Goal: Download file/media

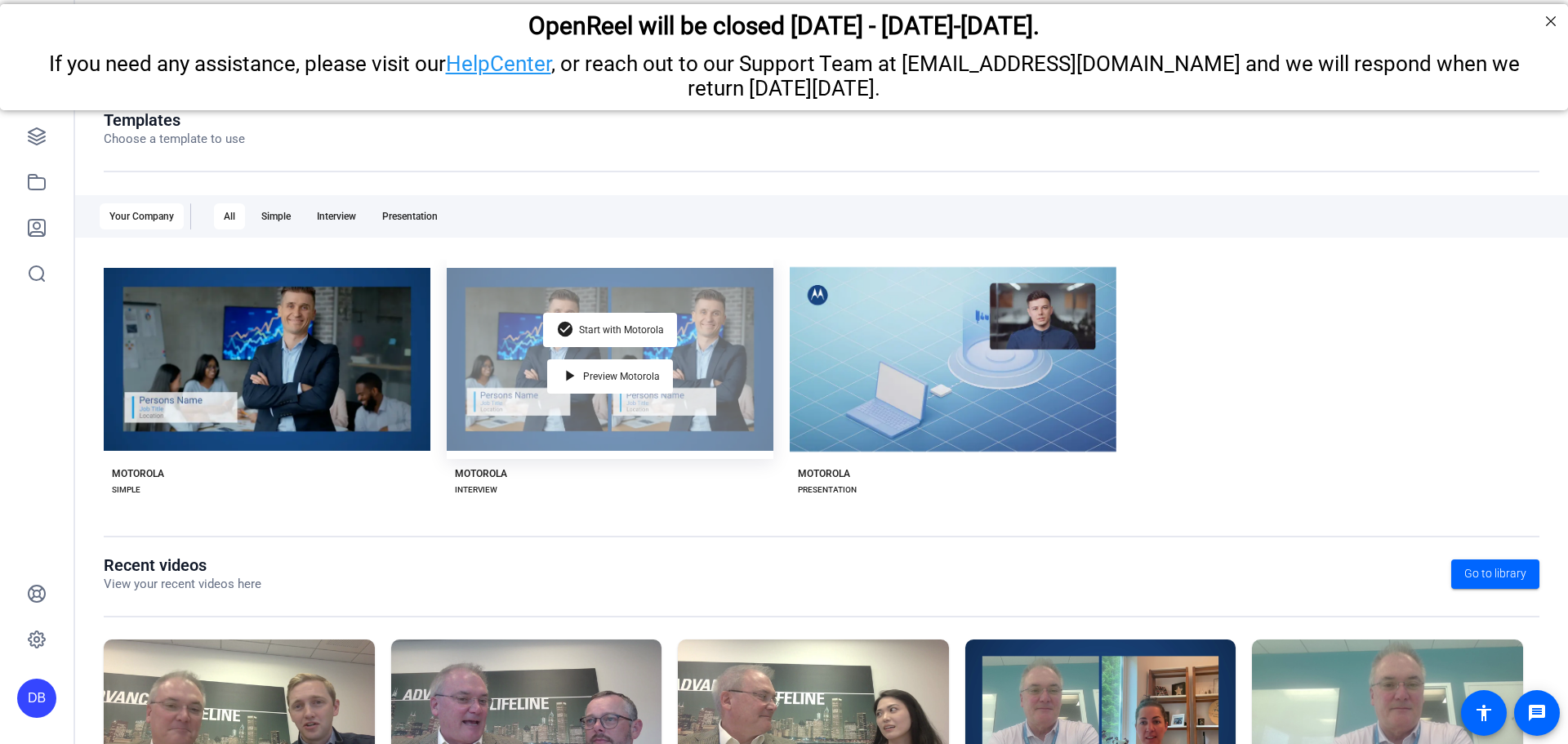
scroll to position [221, 0]
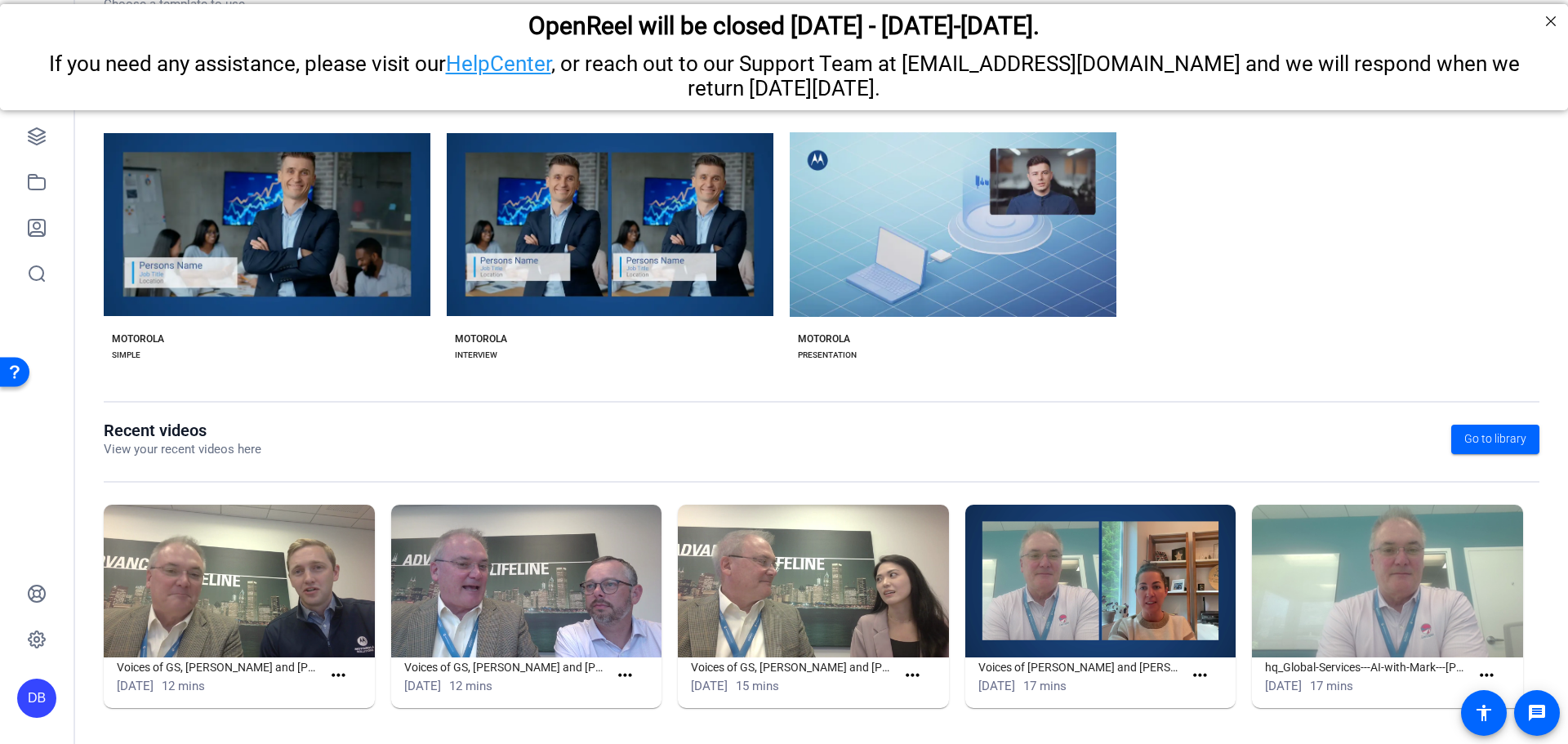
click at [336, 598] on img at bounding box center [239, 581] width 271 height 153
click at [345, 670] on mat-icon "more_horiz" at bounding box center [338, 675] width 21 height 21
click at [358, 697] on span "View" at bounding box center [372, 700] width 65 height 20
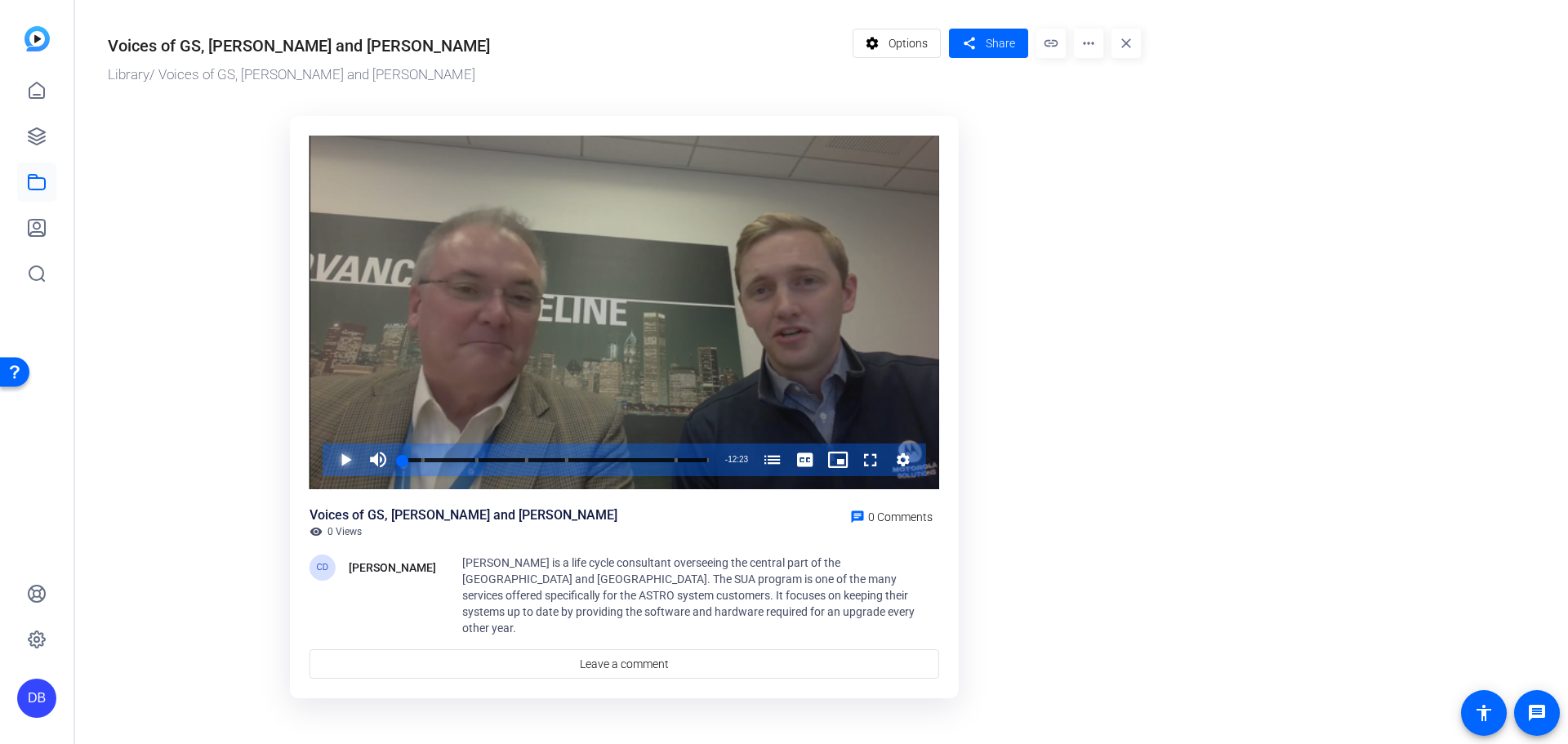
click at [329, 456] on span "Video Player" at bounding box center [329, 459] width 0 height 32
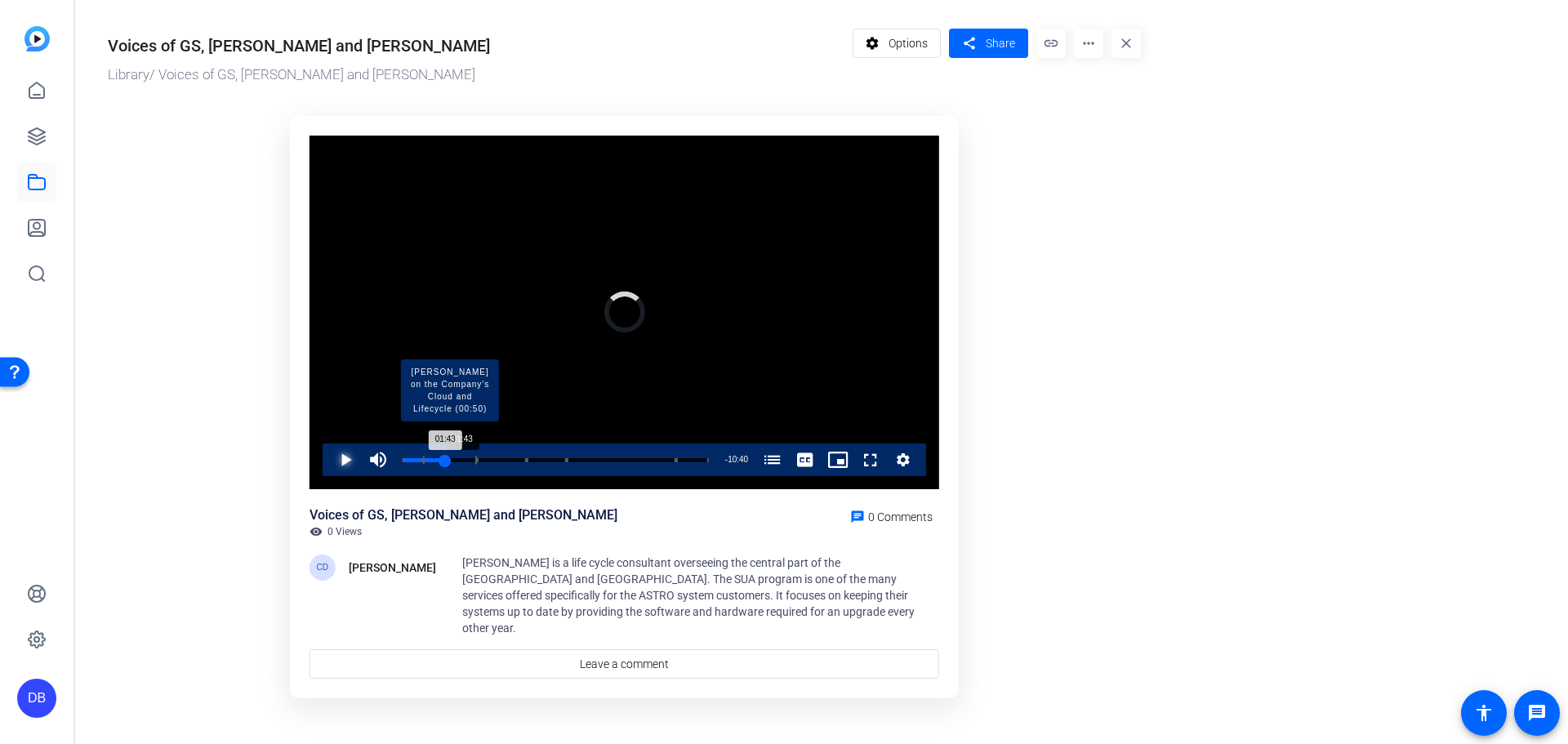
click at [445, 458] on div "Loaded : 5.37% 01:43 01:43 Voices of Global Services (00:00) [PERSON_NAME] on t…" at bounding box center [556, 460] width 306 height 4
click at [467, 454] on div "Loaded : 17.65% 02:30 01:44 Voices of Global Services (00:00) [PERSON_NAME] on …" at bounding box center [556, 459] width 323 height 32
click at [435, 458] on div "Loaded : 23.03% 01:27 01:21 Voices of Global Services (00:00) [PERSON_NAME] on …" at bounding box center [556, 460] width 306 height 4
click at [432, 458] on div "01:19" at bounding box center [419, 460] width 32 height 4
click at [424, 458] on div "01:11" at bounding box center [418, 460] width 30 height 4
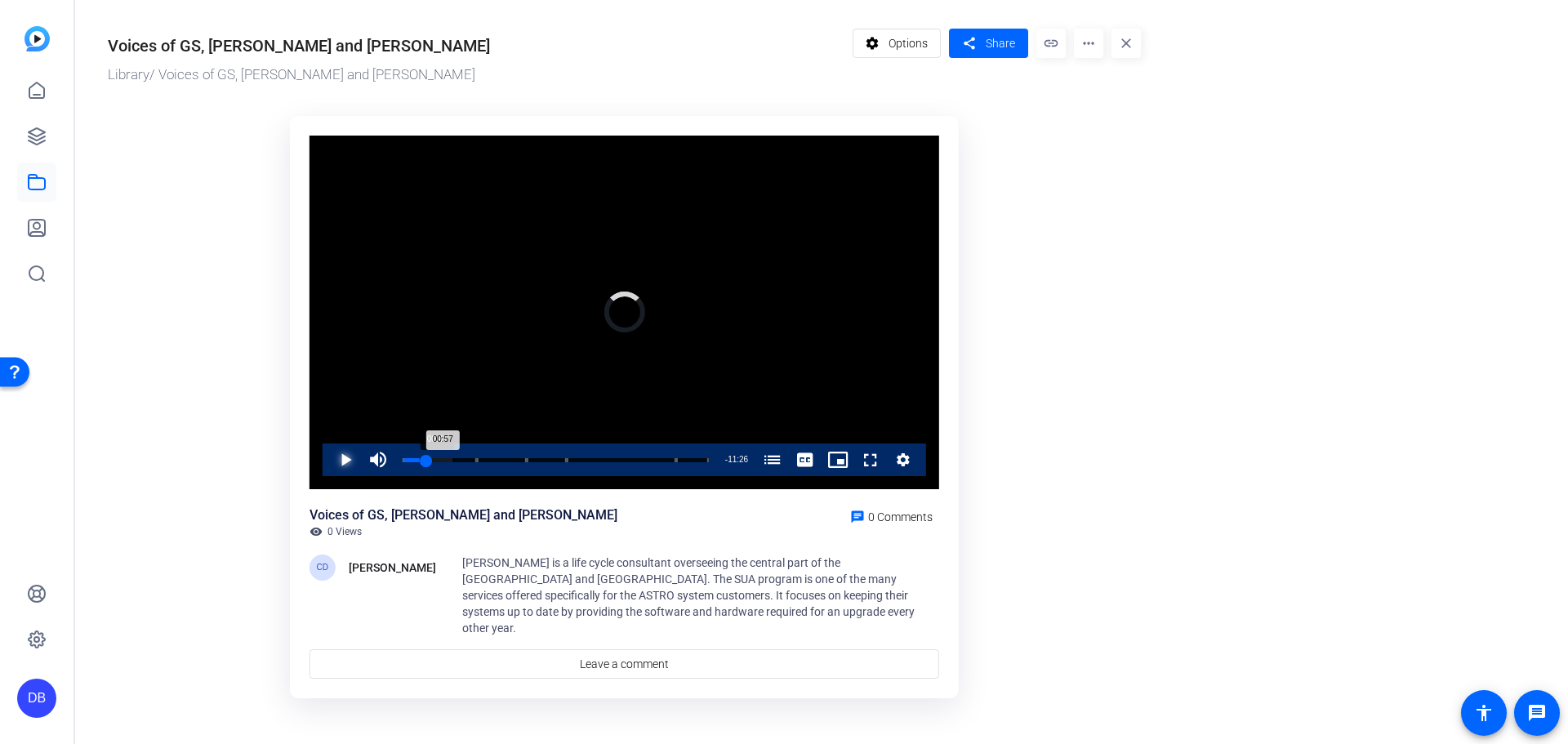
drag, startPoint x: 429, startPoint y: 456, endPoint x: 420, endPoint y: 457, distance: 9.1
click at [420, 458] on div "00:57" at bounding box center [415, 460] width 24 height 4
drag, startPoint x: 418, startPoint y: 457, endPoint x: 813, endPoint y: 468, distance: 395.2
click at [702, 463] on div "Loaded : 0.00% 10:32 00:37 Voices of Global Services (00:00) [PERSON_NAME] on t…" at bounding box center [556, 459] width 323 height 32
click at [1087, 30] on mat-icon "more_horiz" at bounding box center [1089, 44] width 30 height 30
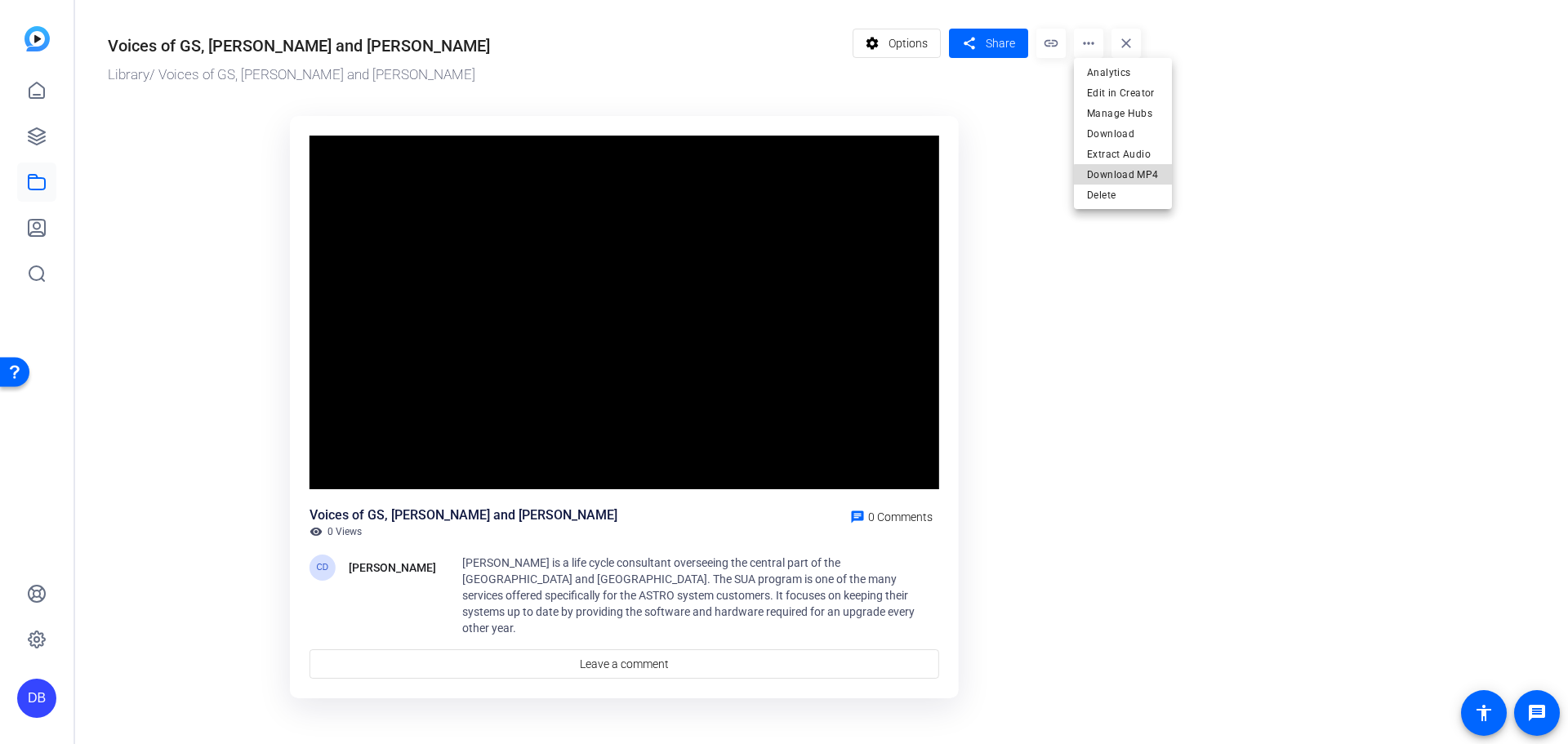
click at [1144, 176] on span "Download MP4" at bounding box center [1123, 175] width 72 height 20
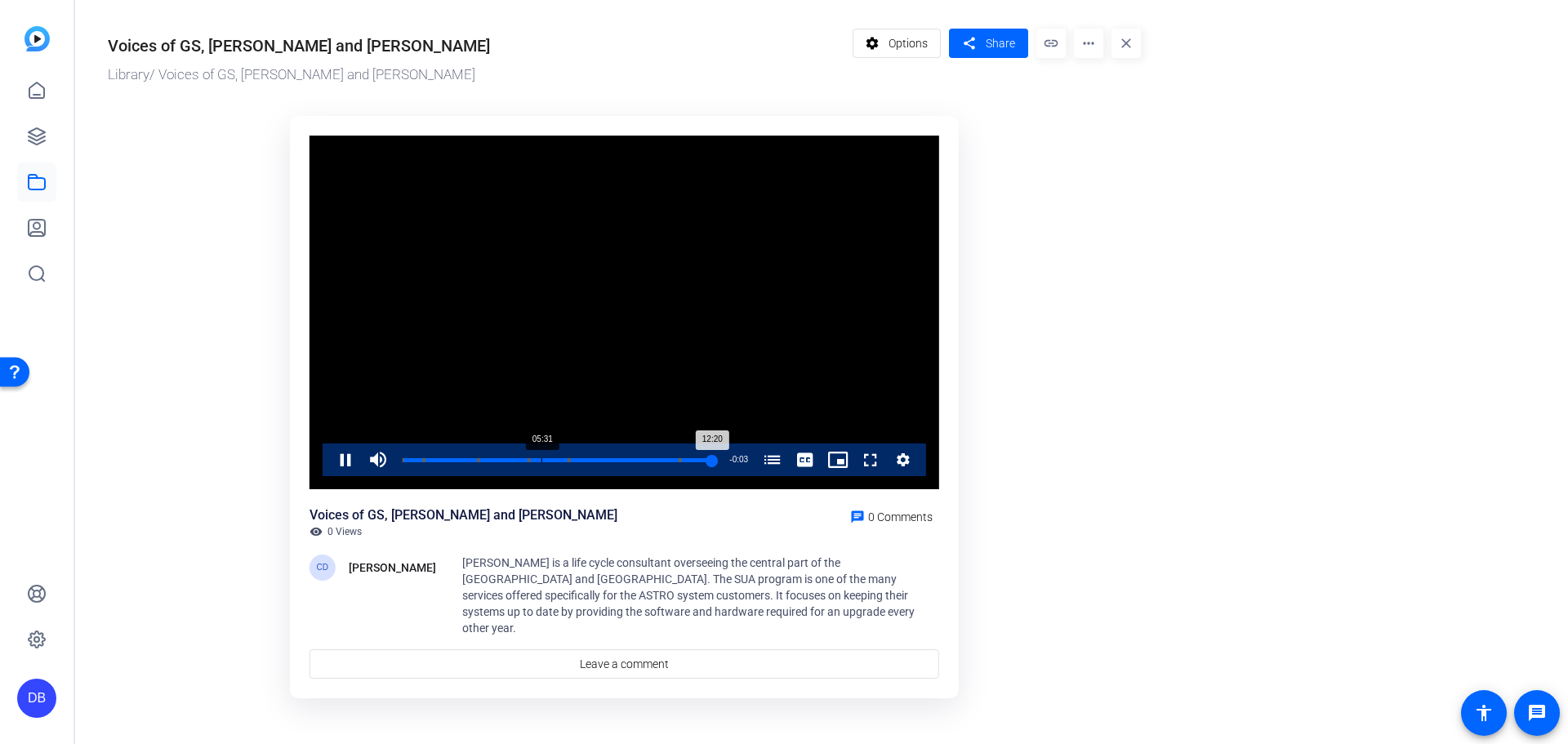
click at [541, 455] on div "Loaded : 100.00% 05:31 12:20 Voices of Global Services (00:00) [PERSON_NAME] on…" at bounding box center [559, 459] width 328 height 32
click at [597, 455] on div "Loaded : 49.94% 07:44 05:32 Voices of Global Services (00:00) [PERSON_NAME] on …" at bounding box center [559, 459] width 328 height 32
click at [329, 454] on span "Video Player" at bounding box center [329, 459] width 0 height 32
click at [46, 98] on link at bounding box center [36, 90] width 39 height 39
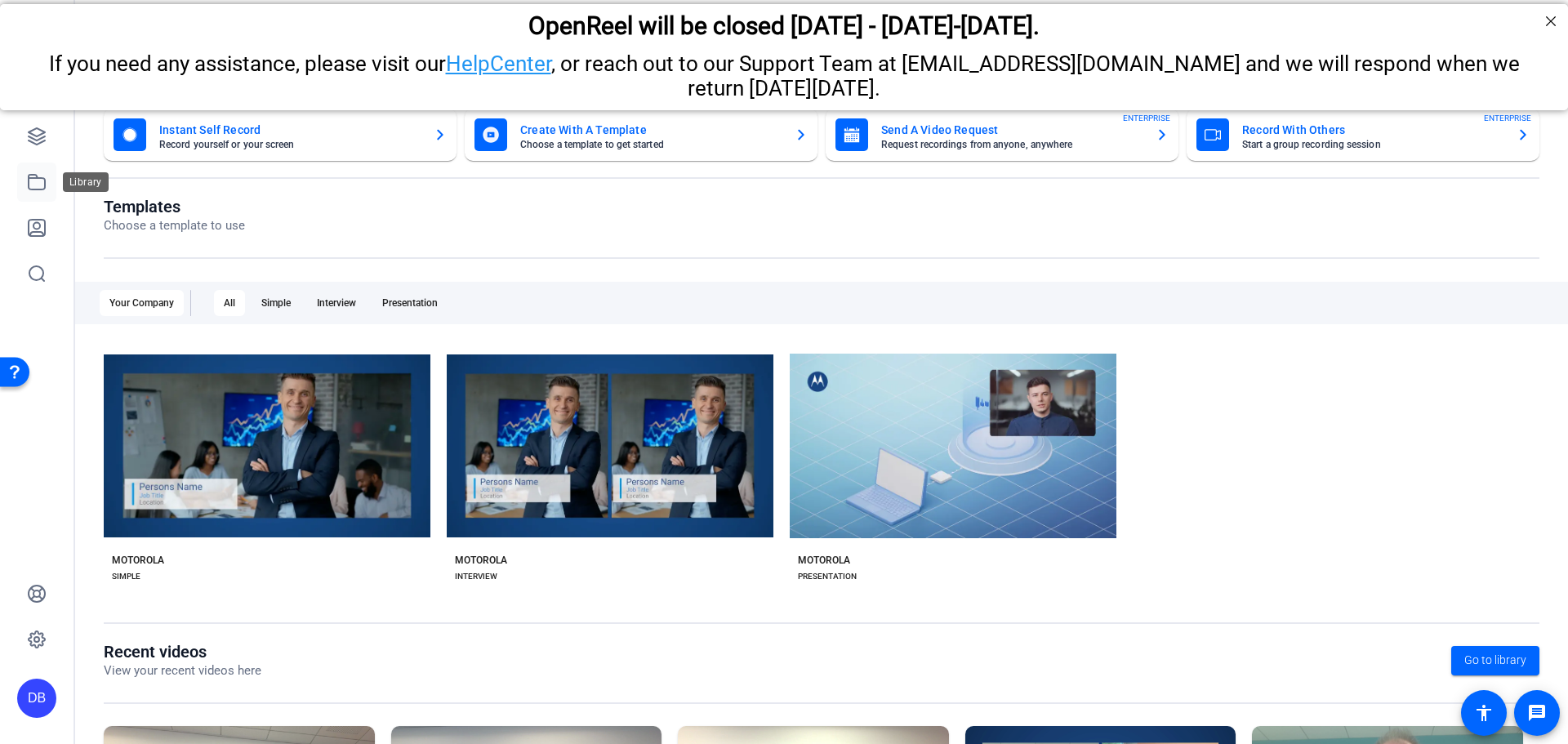
click at [22, 184] on link at bounding box center [36, 181] width 39 height 39
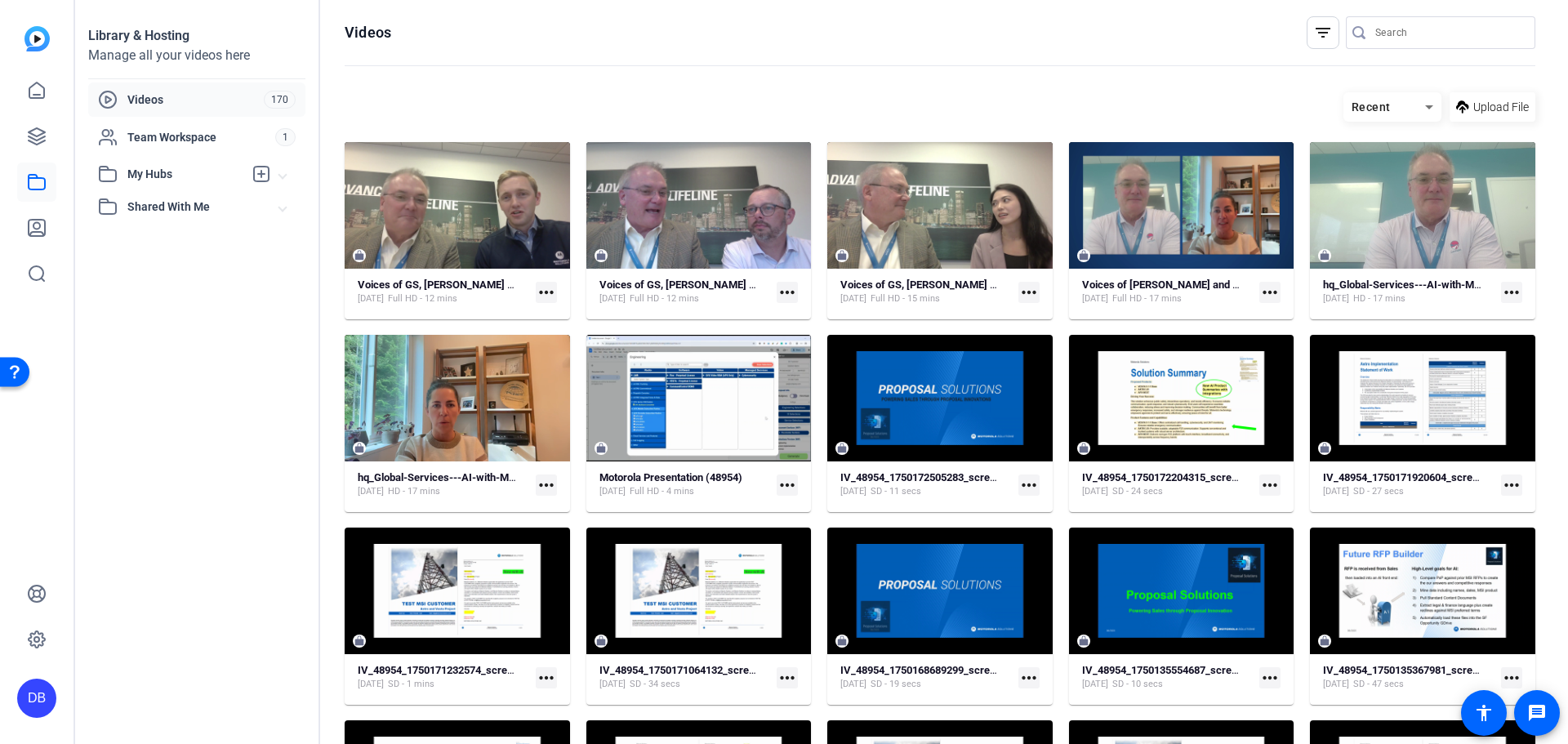
click at [547, 290] on mat-icon "more_horiz" at bounding box center [546, 293] width 22 height 22
click at [590, 318] on span "Edit in Creator" at bounding box center [583, 316] width 72 height 20
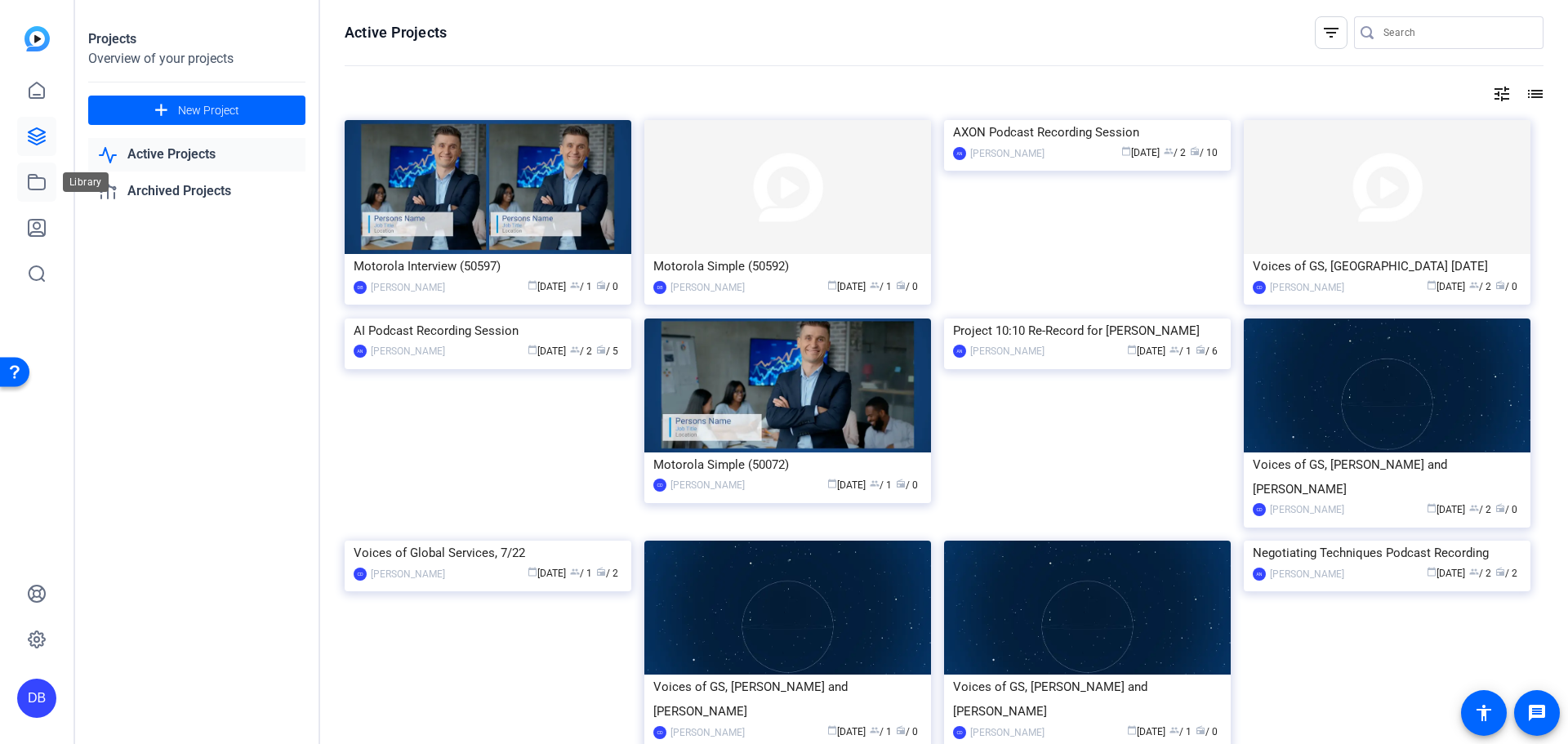
click at [35, 167] on link at bounding box center [36, 181] width 39 height 39
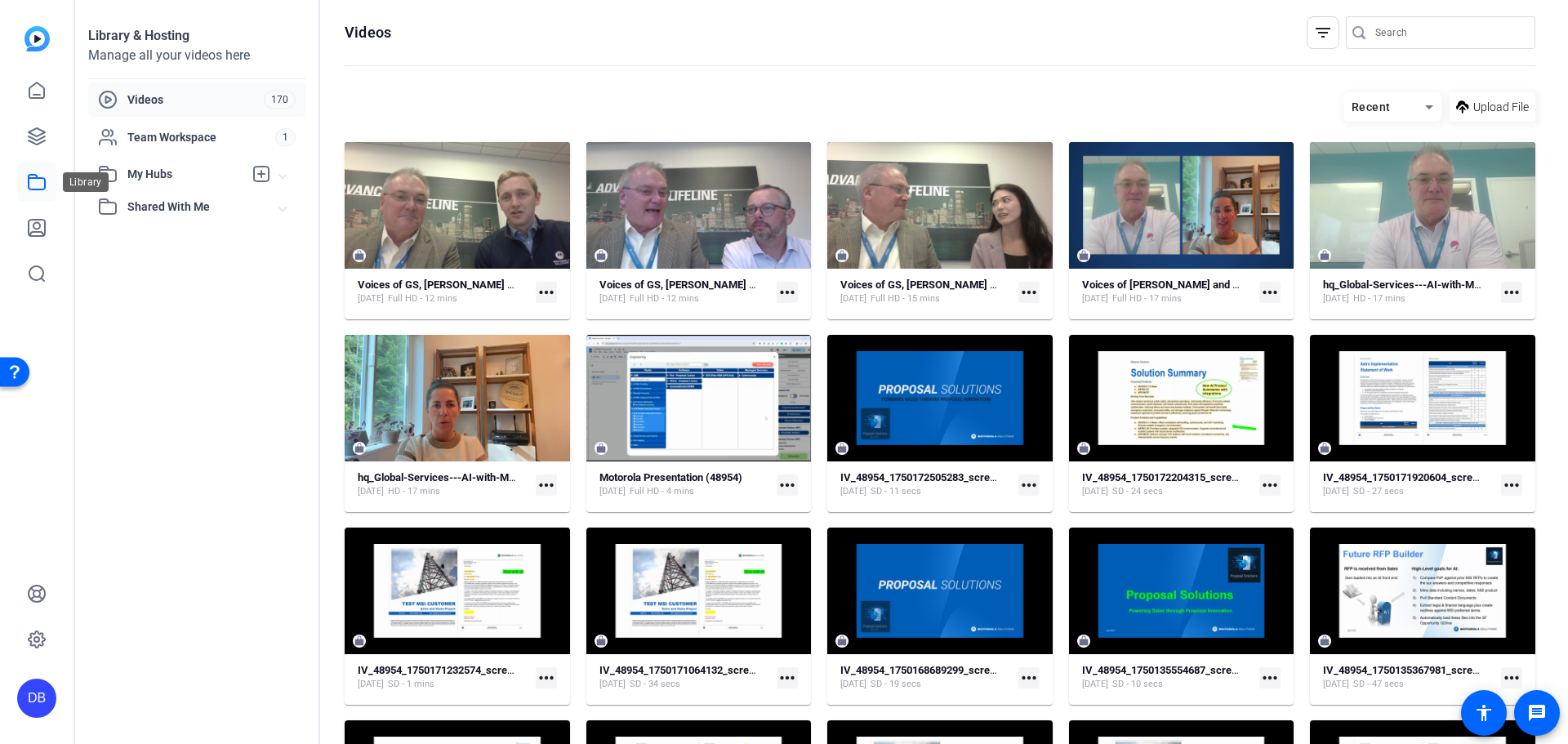
click at [46, 189] on icon at bounding box center [37, 182] width 20 height 20
click at [40, 150] on link at bounding box center [36, 136] width 39 height 39
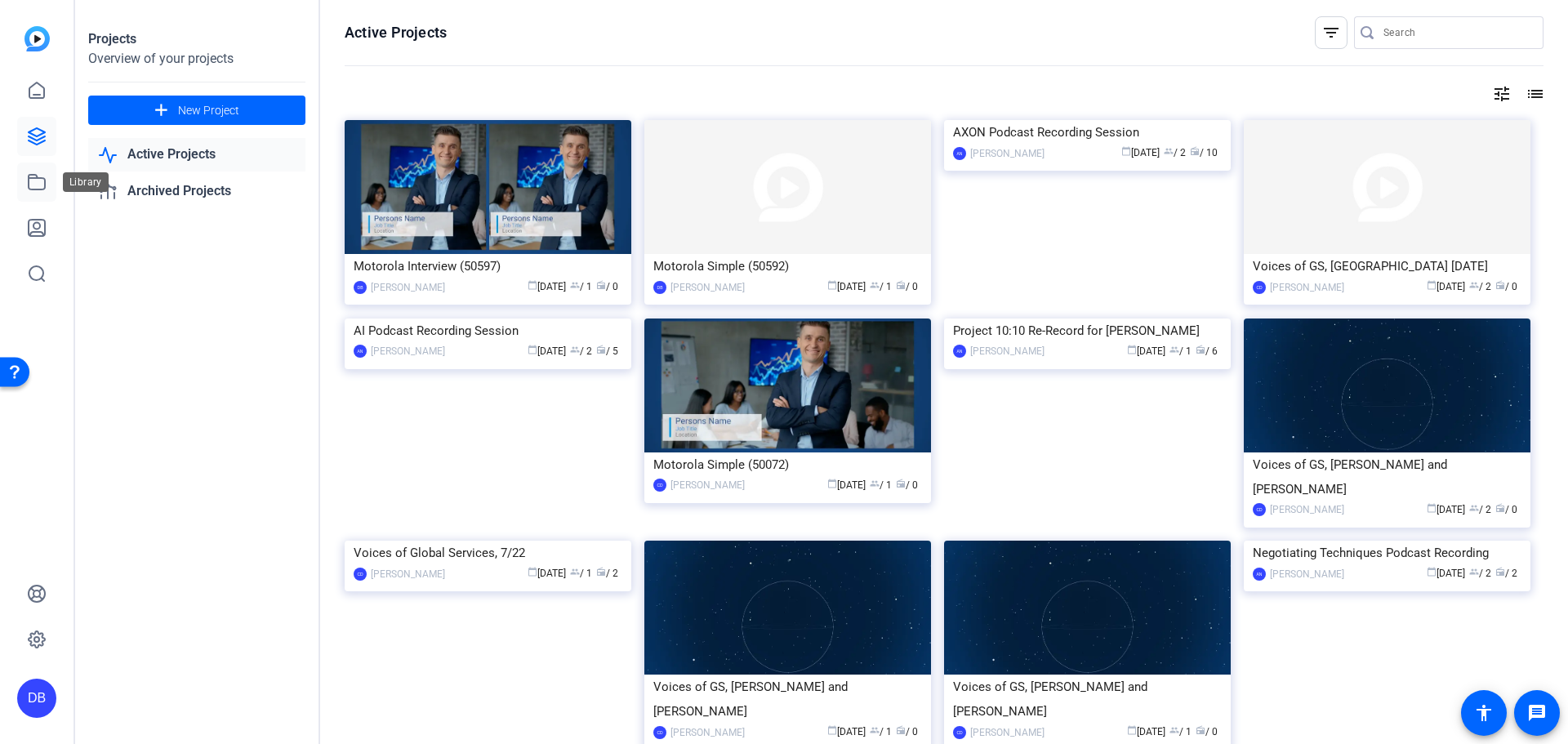
click at [44, 178] on icon at bounding box center [37, 182] width 17 height 15
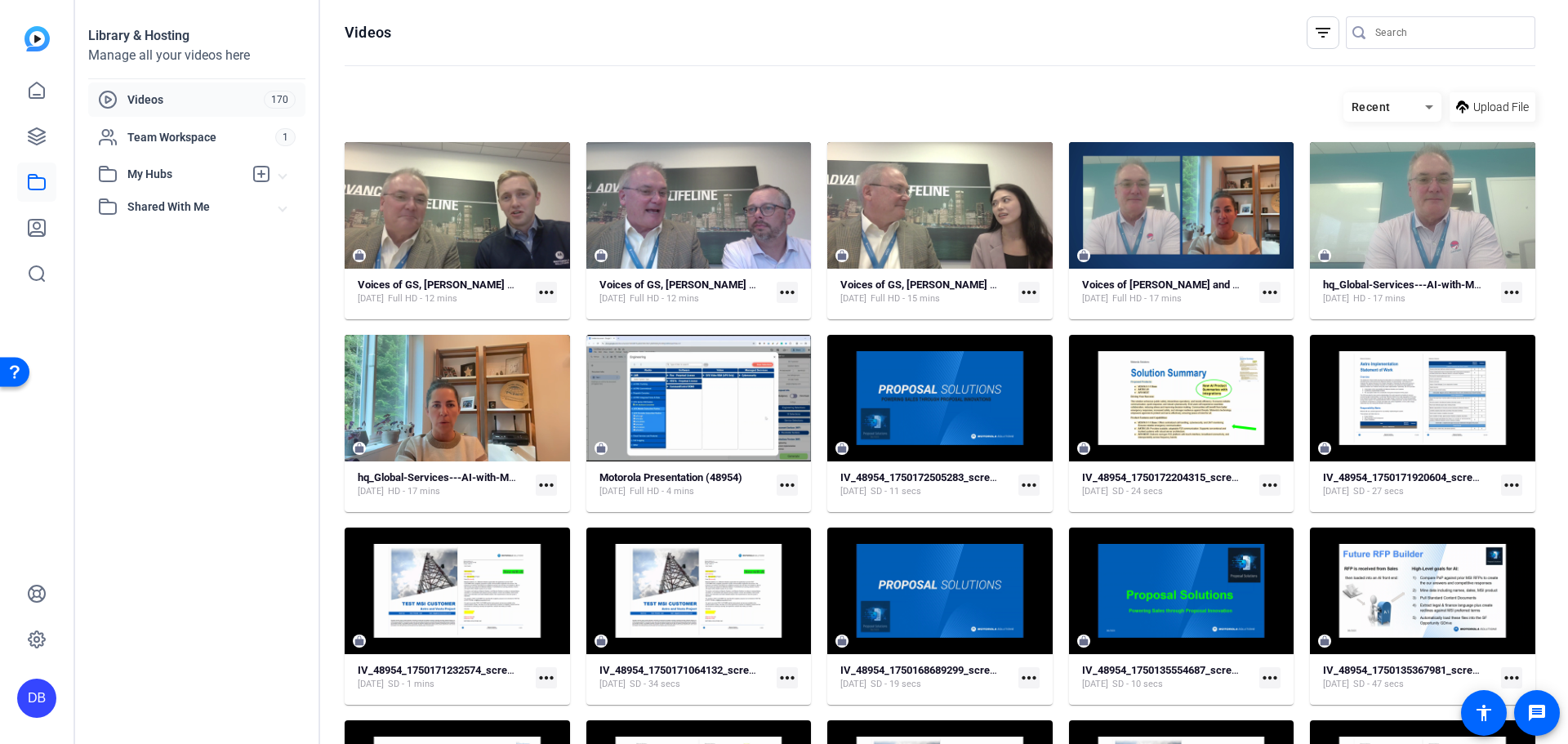
click at [551, 286] on mat-icon "more_horiz" at bounding box center [546, 293] width 22 height 22
click at [1024, 673] on div at bounding box center [784, 372] width 1568 height 744
click at [1028, 678] on mat-icon "more_horiz" at bounding box center [1029, 678] width 22 height 22
click at [416, 245] on div at bounding box center [784, 372] width 1568 height 744
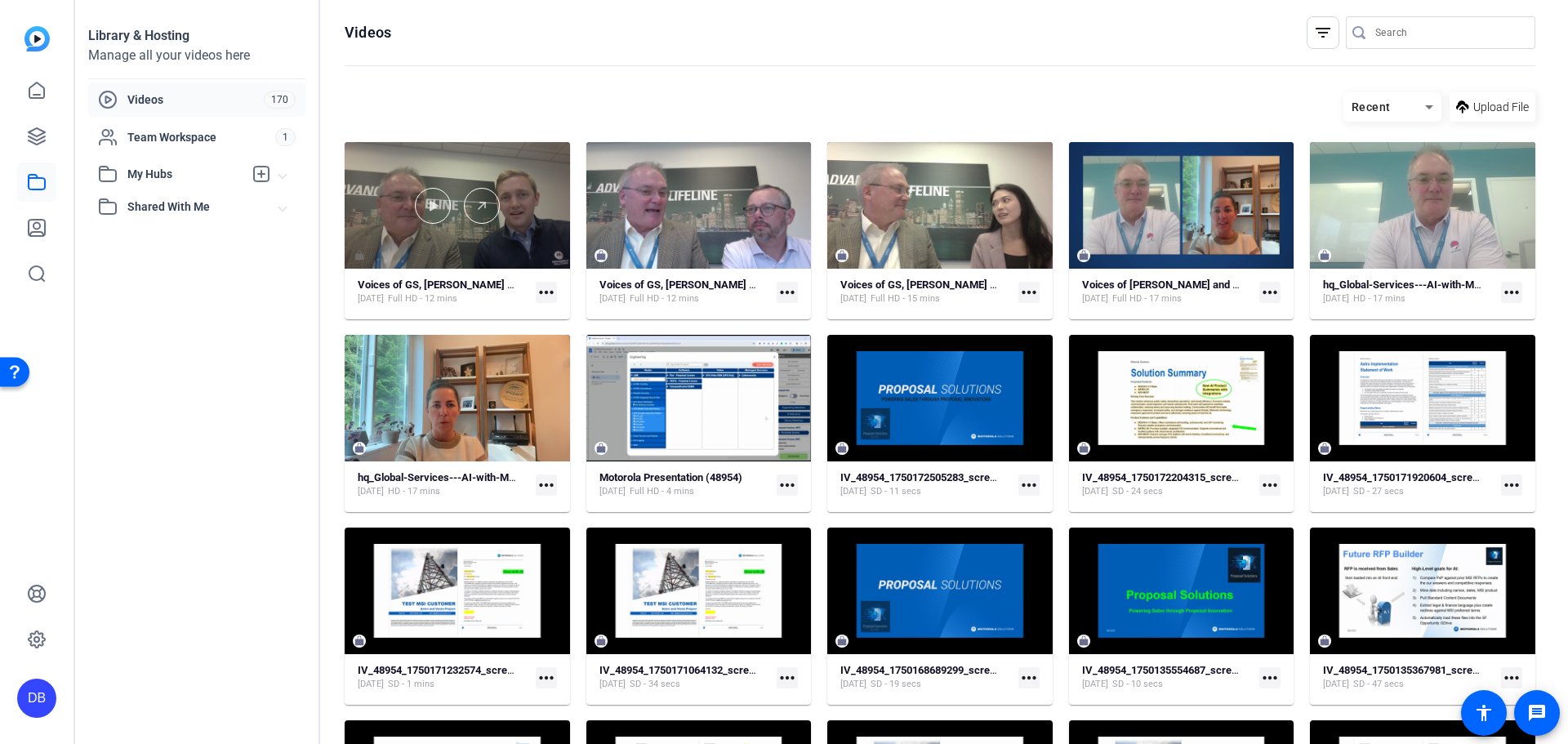
click at [477, 238] on div at bounding box center [458, 205] width 225 height 127
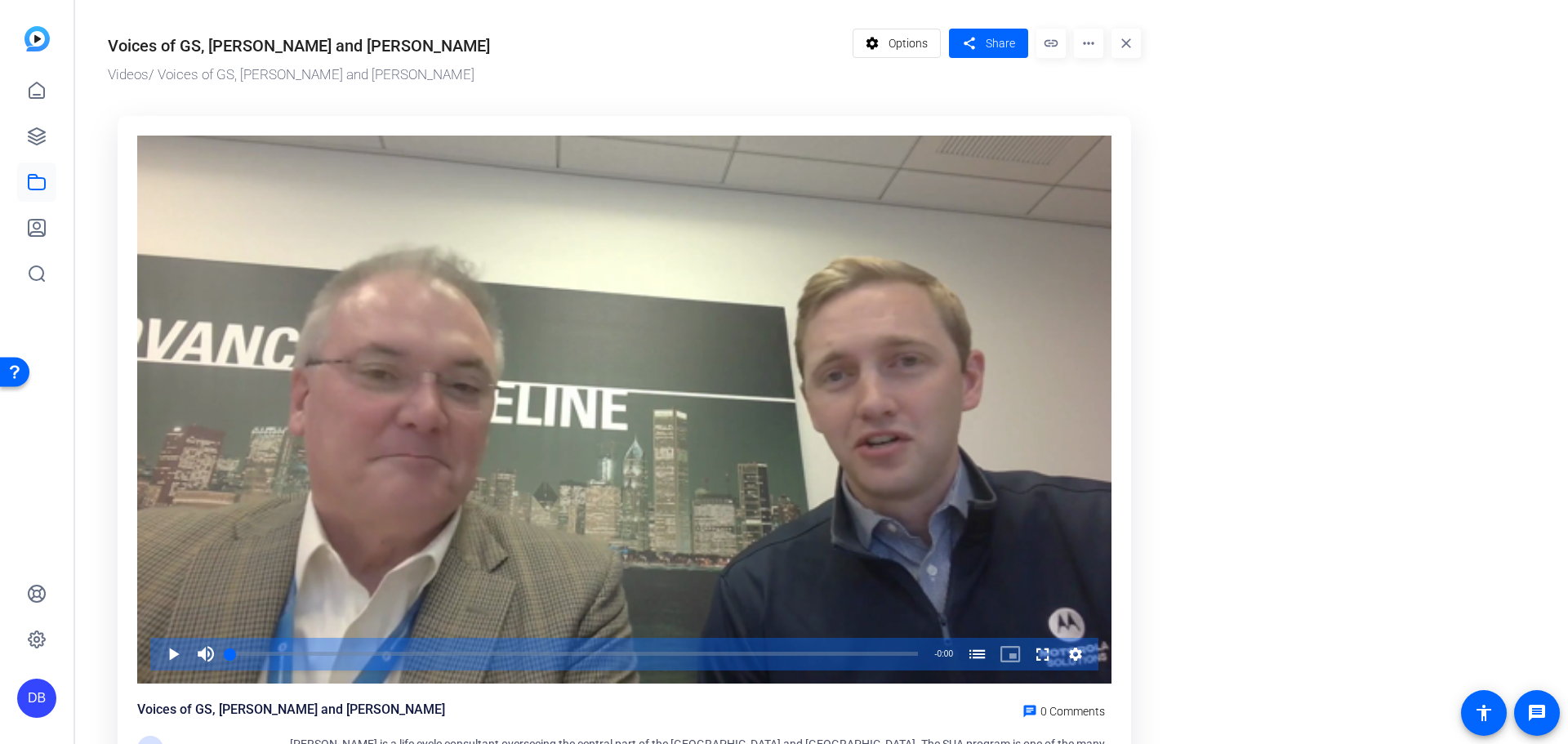
click at [444, 286] on mat-drawer-content "Voices of GS, Mark and Matt Fricke Videos / Voices of GS, Mark and Matt Fricke …" at bounding box center [818, 372] width 1484 height 744
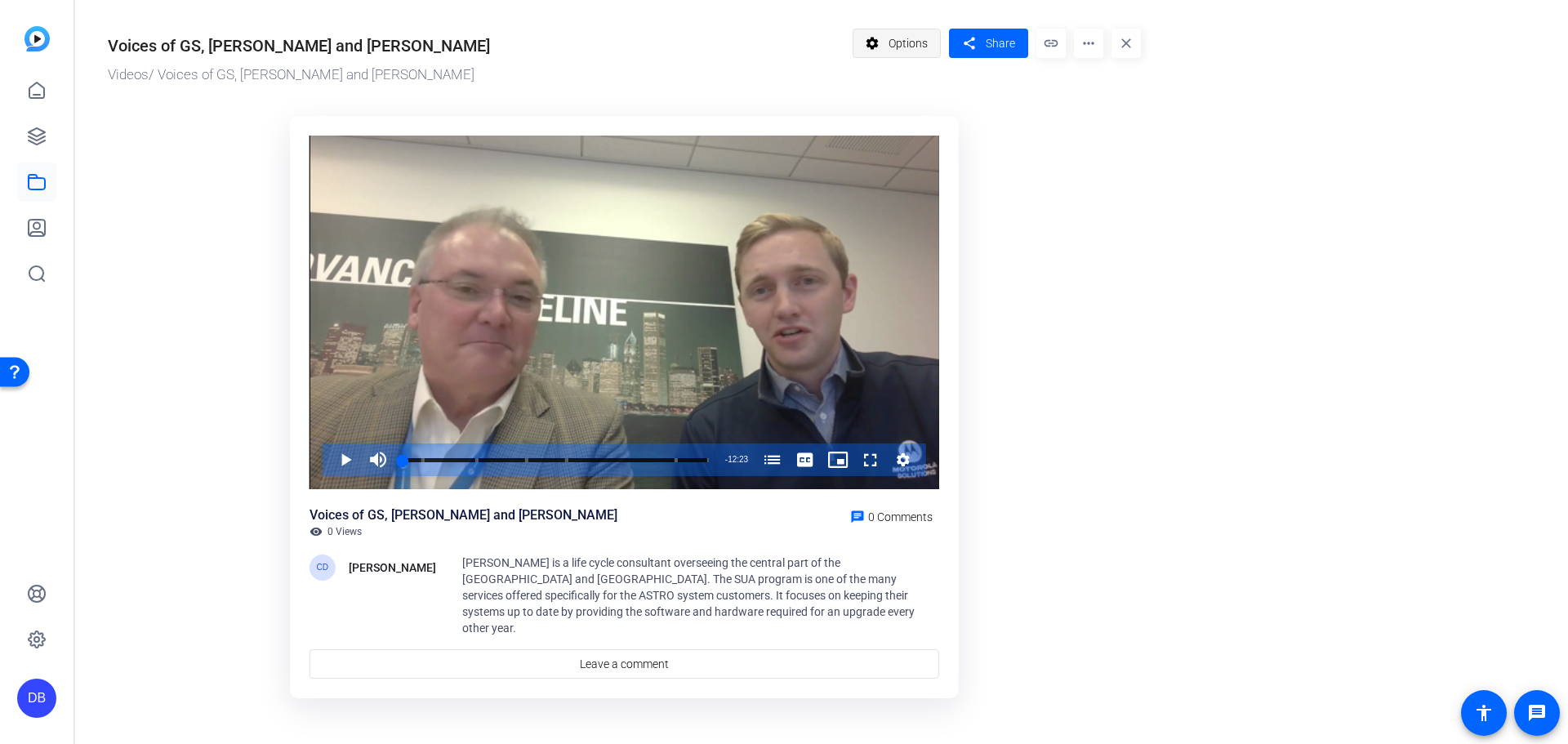
click at [895, 48] on span "Options" at bounding box center [908, 44] width 39 height 31
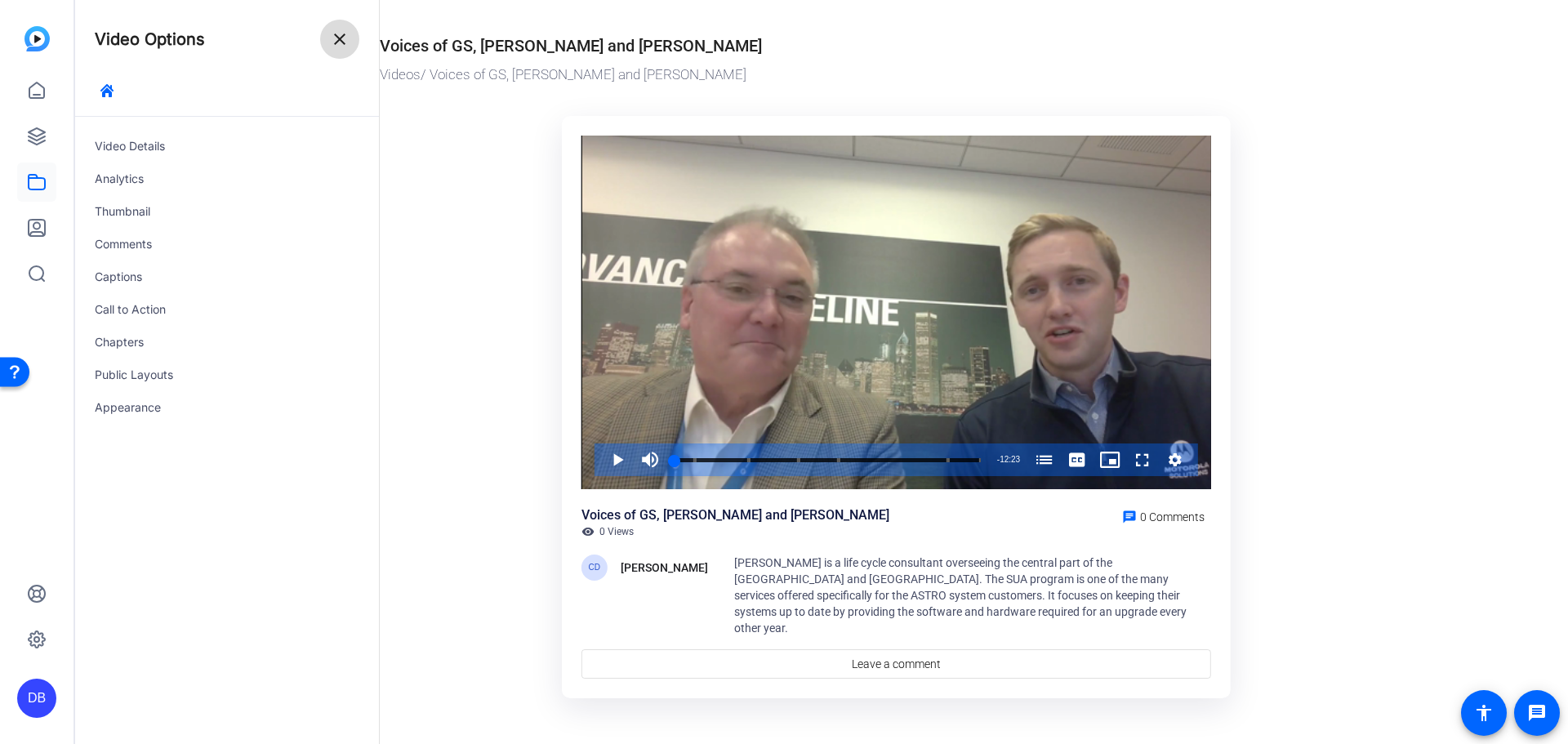
click at [324, 43] on span at bounding box center [339, 39] width 39 height 39
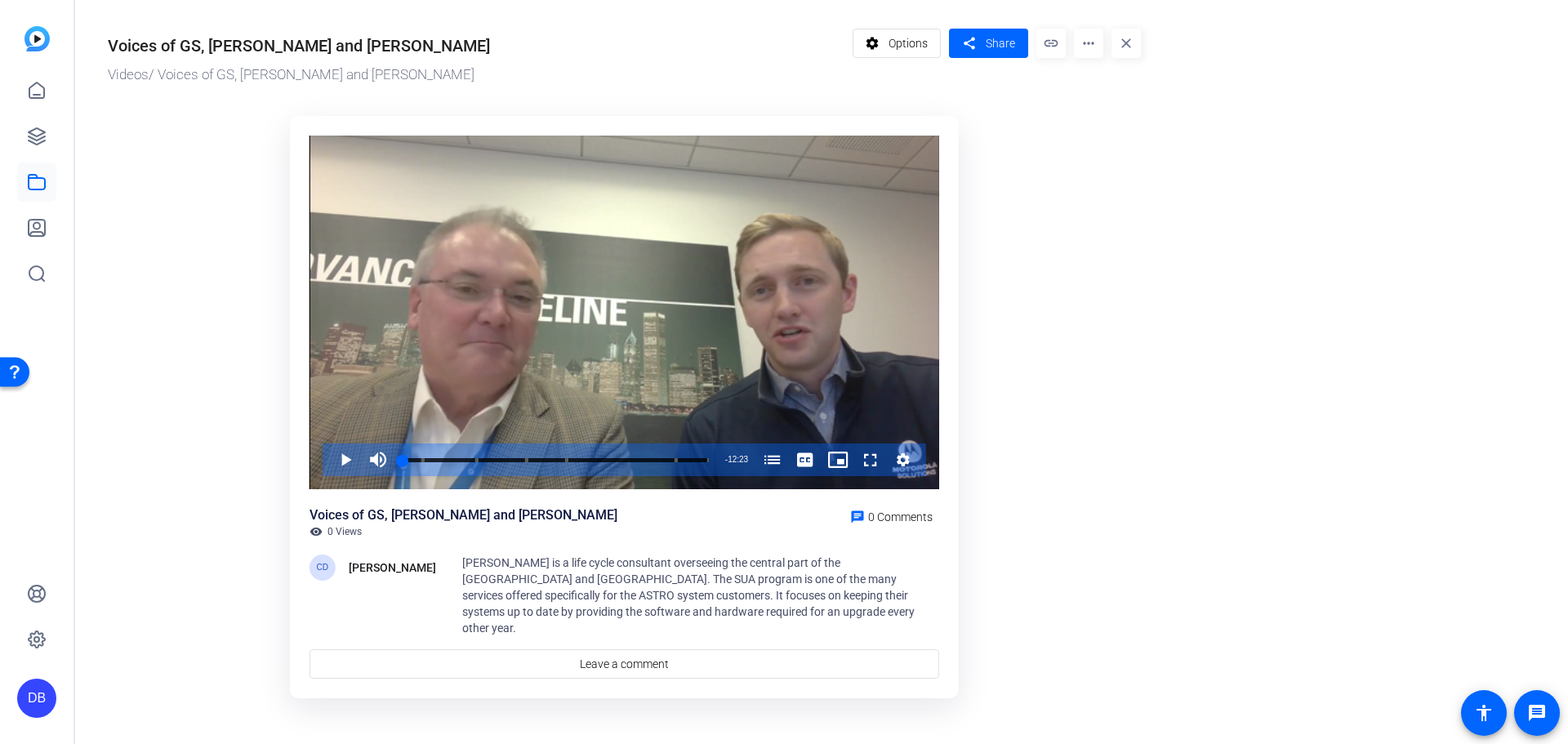
click at [1103, 50] on div "settings Options share Share link more_horiz close" at bounding box center [996, 57] width 289 height 57
click at [1084, 50] on mat-icon "more_horiz" at bounding box center [1089, 44] width 30 height 30
click at [1139, 98] on span "Edit in Creator" at bounding box center [1123, 94] width 72 height 20
